Goal: Find specific page/section: Find specific page/section

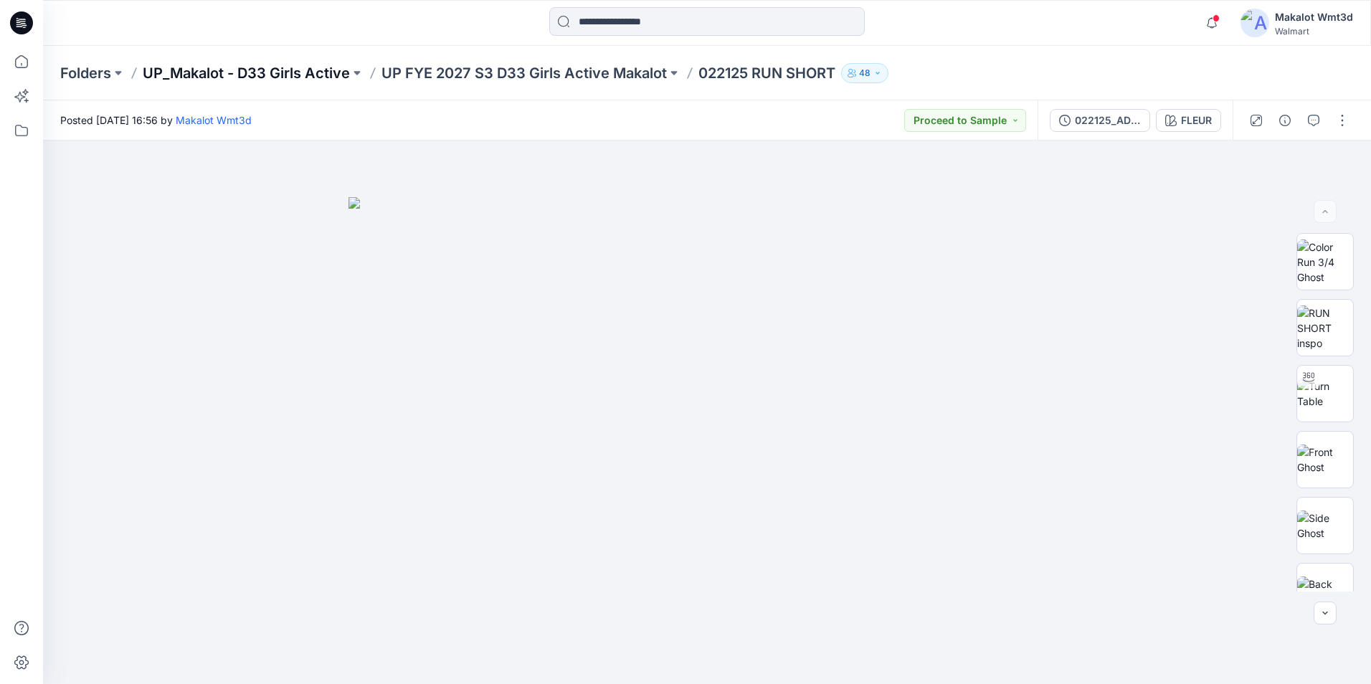
click at [268, 75] on p "UP_Makalot - D33 Girls Active" at bounding box center [246, 73] width 207 height 20
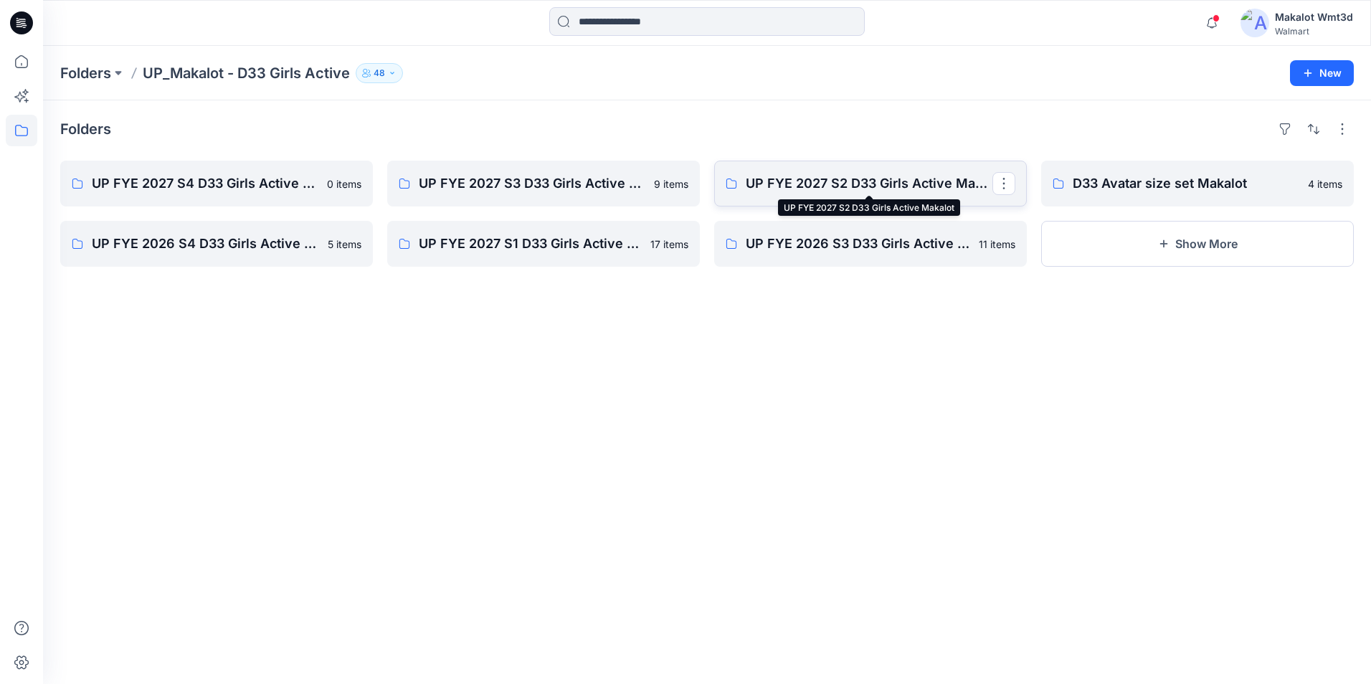
click at [882, 176] on p "UP FYE 2027 S2 D33 Girls Active Makalot" at bounding box center [869, 184] width 247 height 20
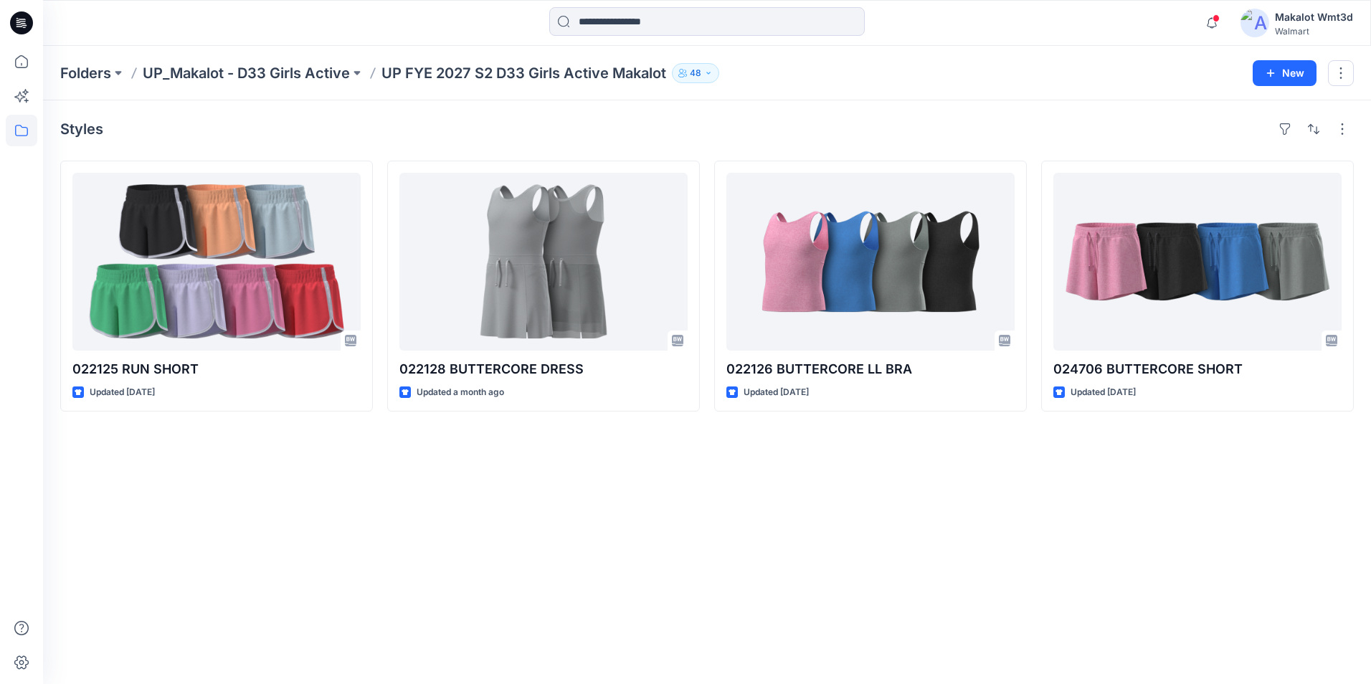
drag, startPoint x: 495, startPoint y: 635, endPoint x: 504, endPoint y: 629, distance: 10.9
click at [495, 635] on div "Styles 022125 RUN SHORT Updated [DATE] 022128 BUTTERCORE DRESS Updated a month …" at bounding box center [707, 392] width 1328 height 584
